Goal: Obtain resource: Download file/media

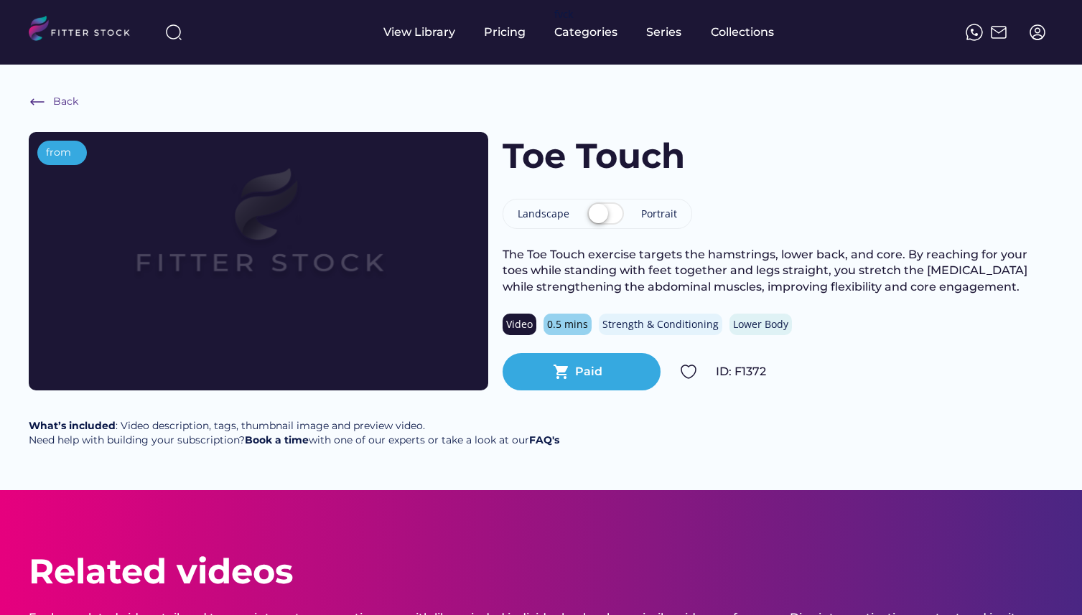
click at [605, 214] on label at bounding box center [606, 215] width 44 height 32
